Goal: Communication & Community: Answer question/provide support

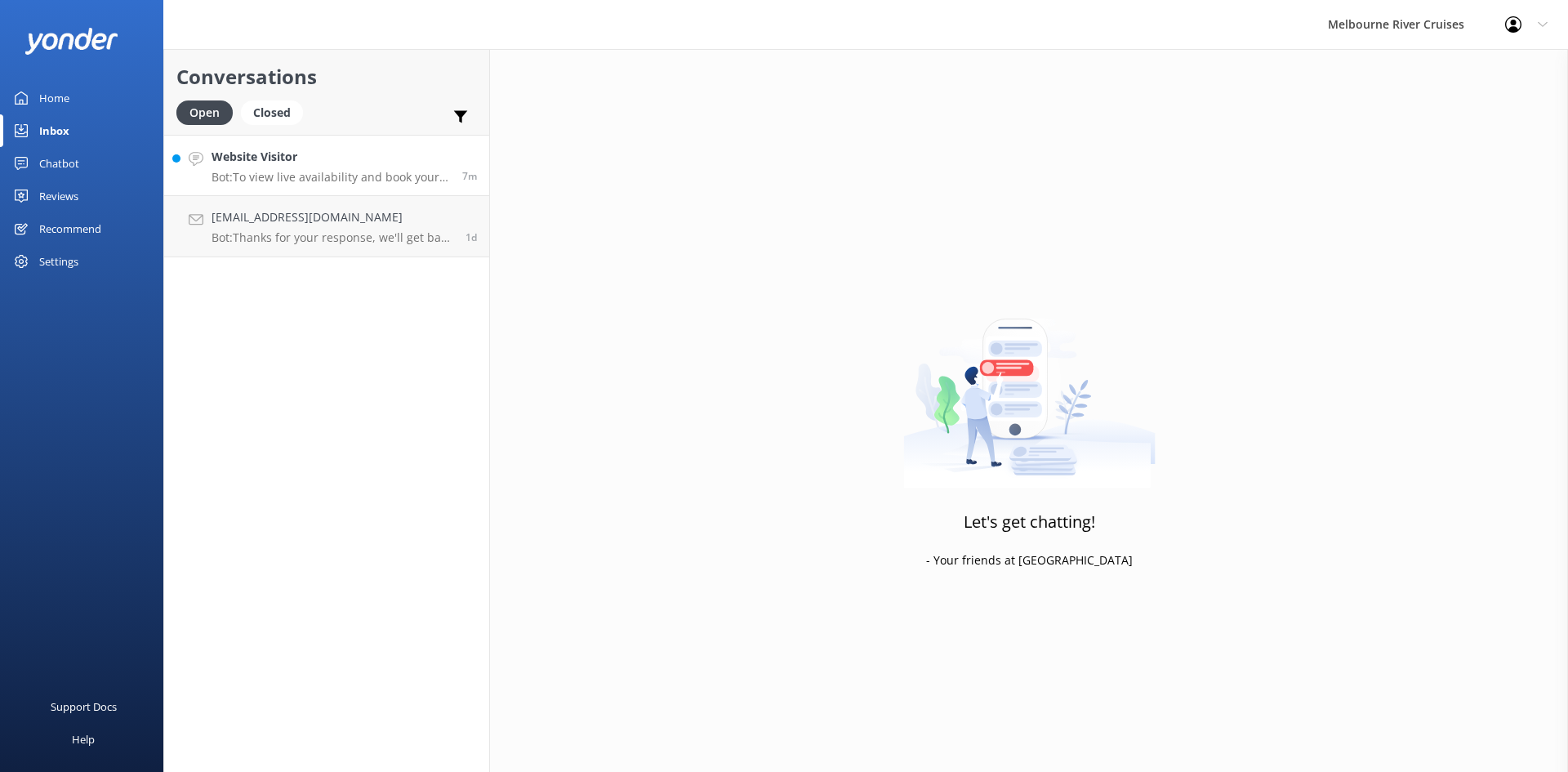
click at [262, 182] on p "Bot: To view live availability and book your Melbourne River Cruise experience,…" at bounding box center [331, 177] width 239 height 14
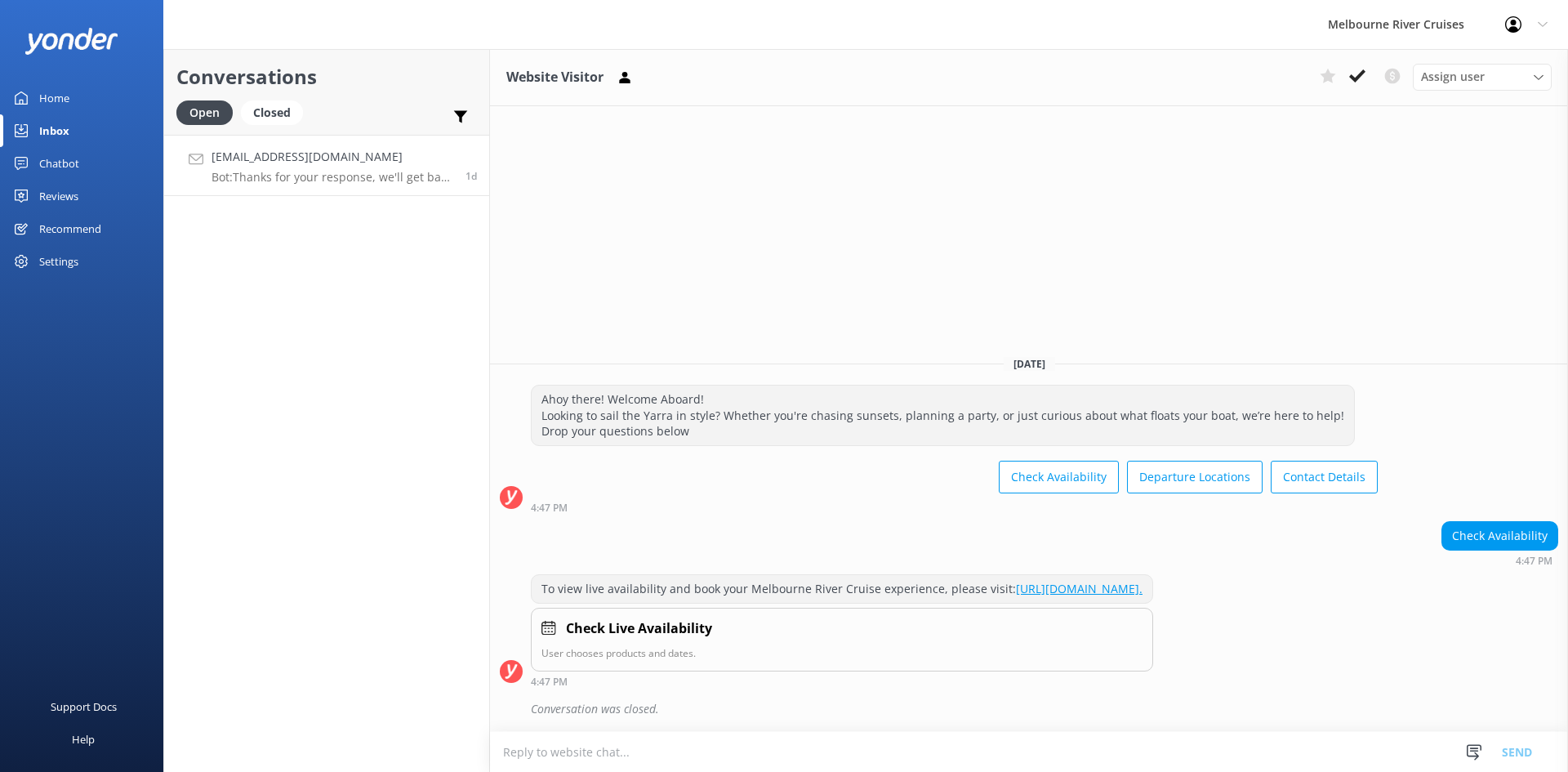
click at [302, 172] on p "Bot: Thanks for your response, we'll get back to you as soon as we can during o…" at bounding box center [332, 177] width 242 height 14
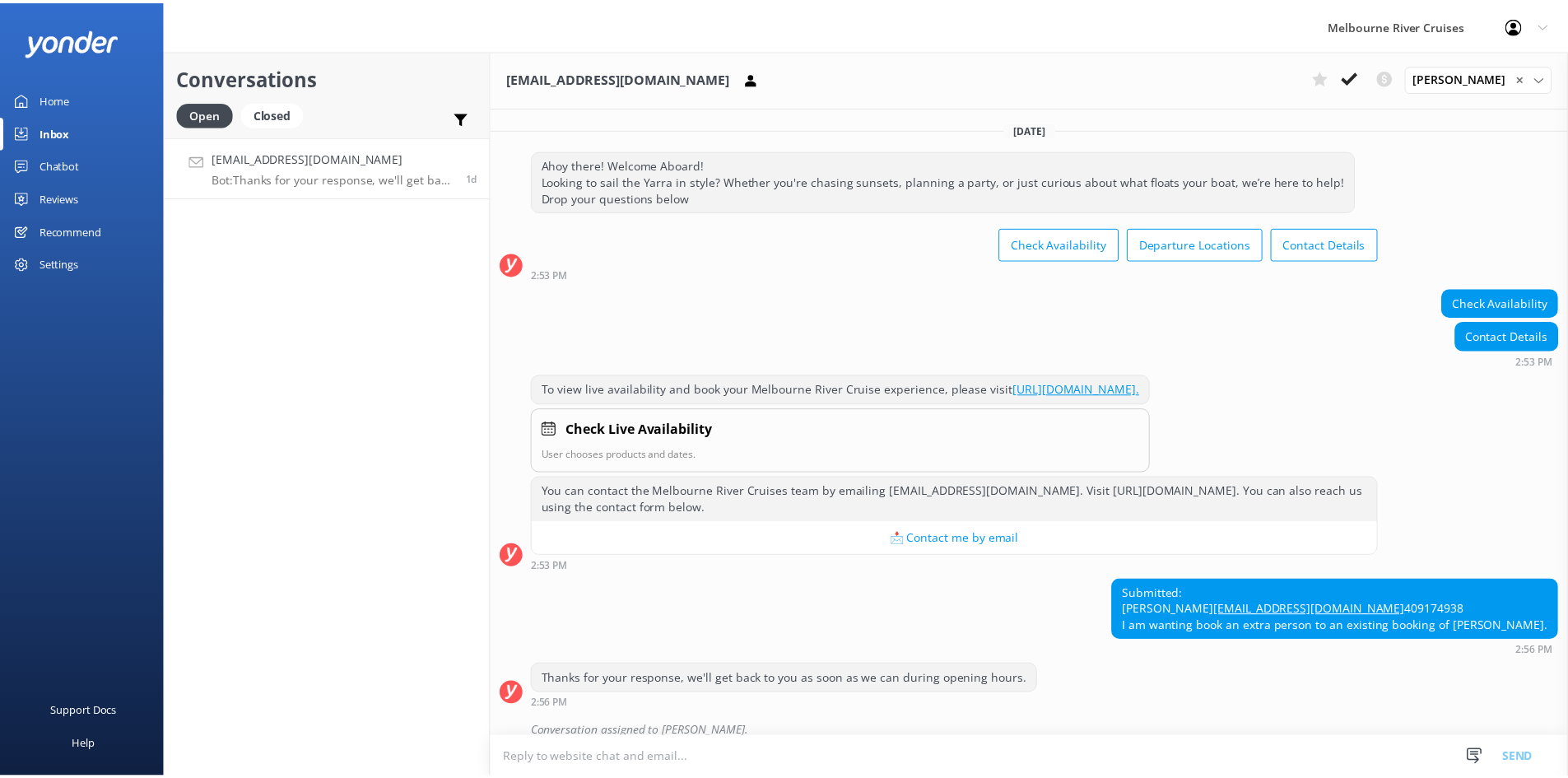
scroll to position [65, 0]
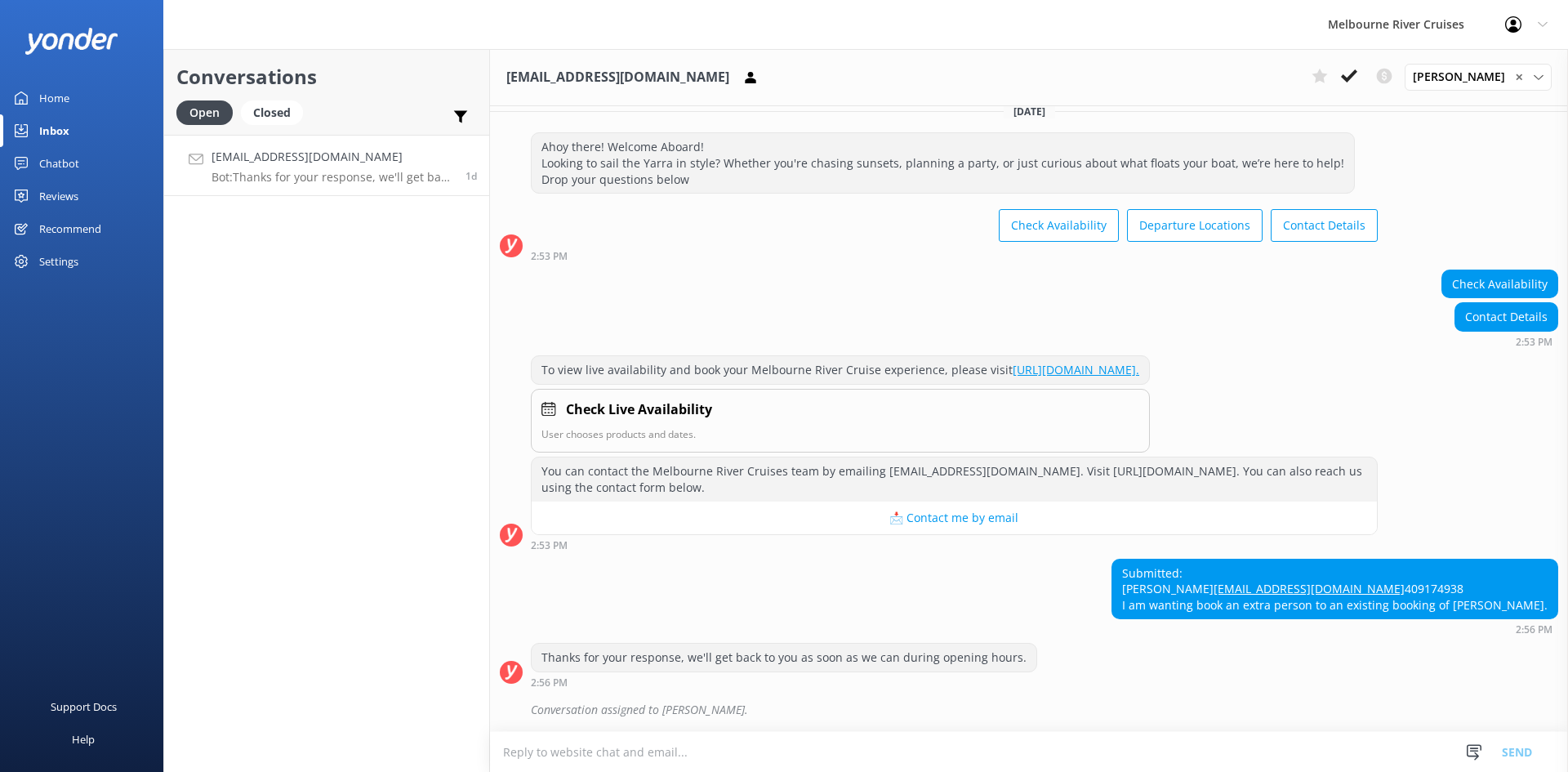
click at [71, 102] on link "Home" at bounding box center [81, 98] width 164 height 33
